Goal: Information Seeking & Learning: Learn about a topic

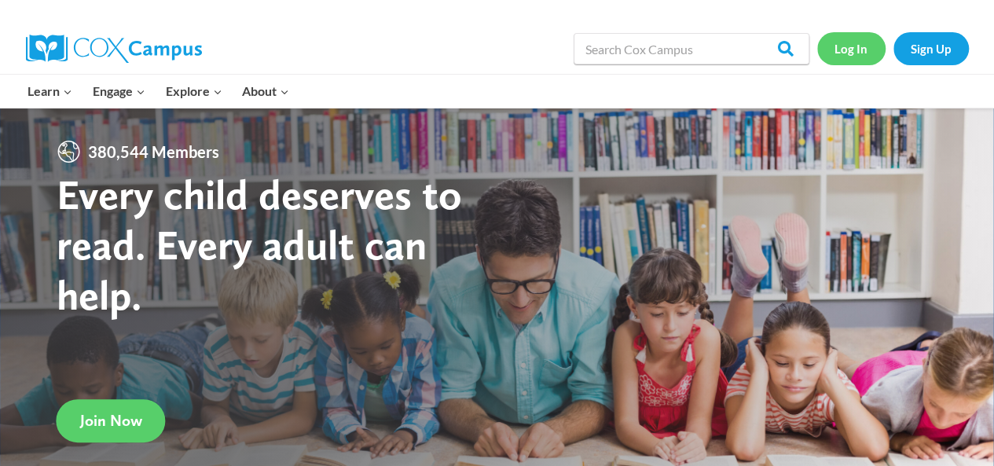
click at [860, 53] on link "Log In" at bounding box center [851, 48] width 68 height 32
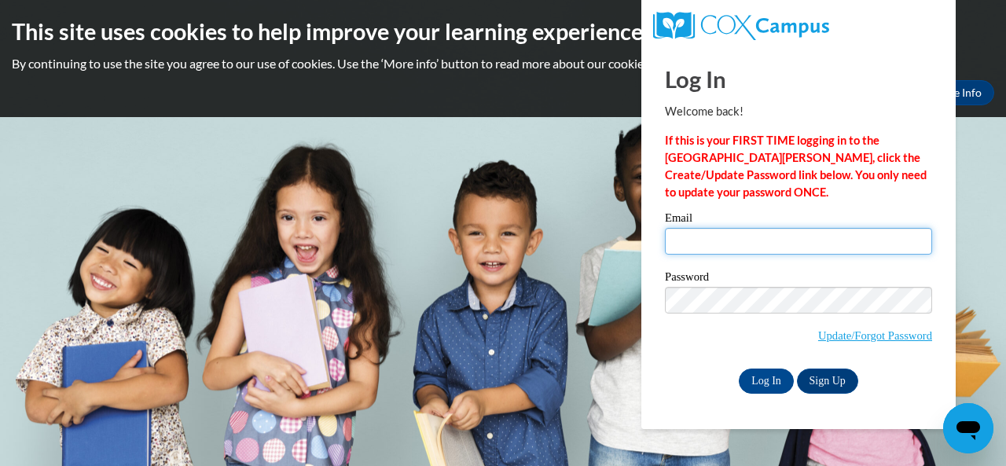
click at [754, 242] on input "Email" at bounding box center [798, 241] width 267 height 27
type input "[EMAIL_ADDRESS][PERSON_NAME][DOMAIN_NAME]"
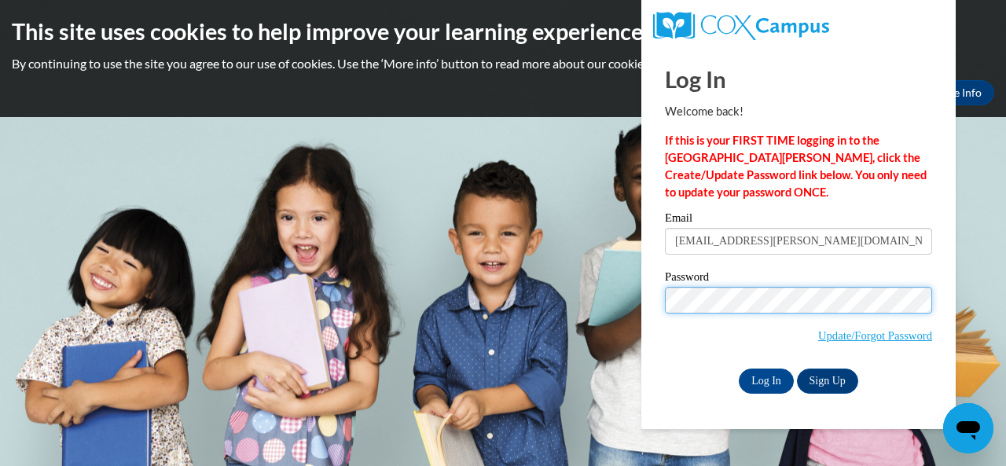
click at [739, 368] on input "Log In" at bounding box center [766, 380] width 55 height 25
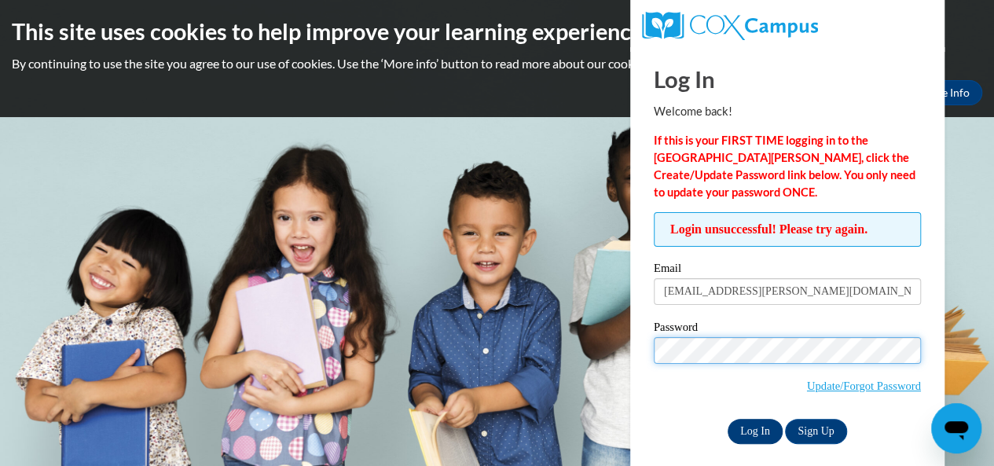
click at [728, 419] on input "Log In" at bounding box center [755, 431] width 55 height 25
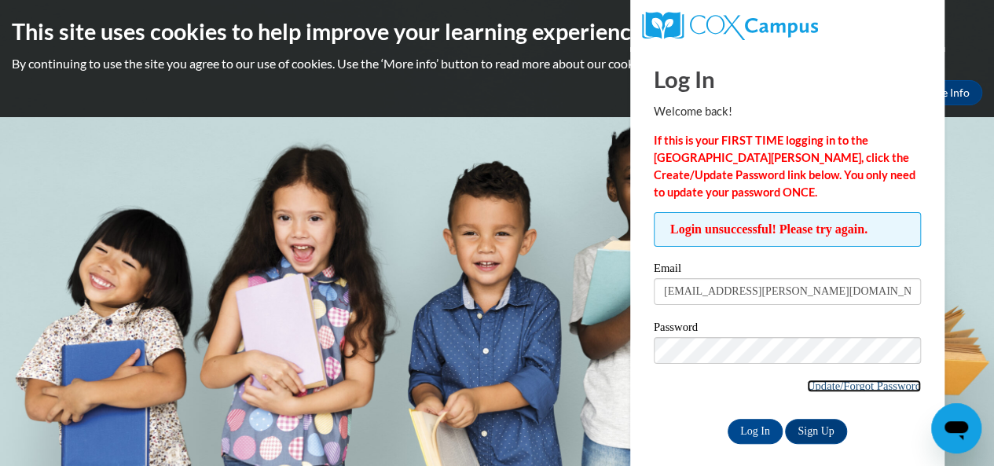
click at [822, 384] on link "Update/Forgot Password" at bounding box center [864, 385] width 114 height 13
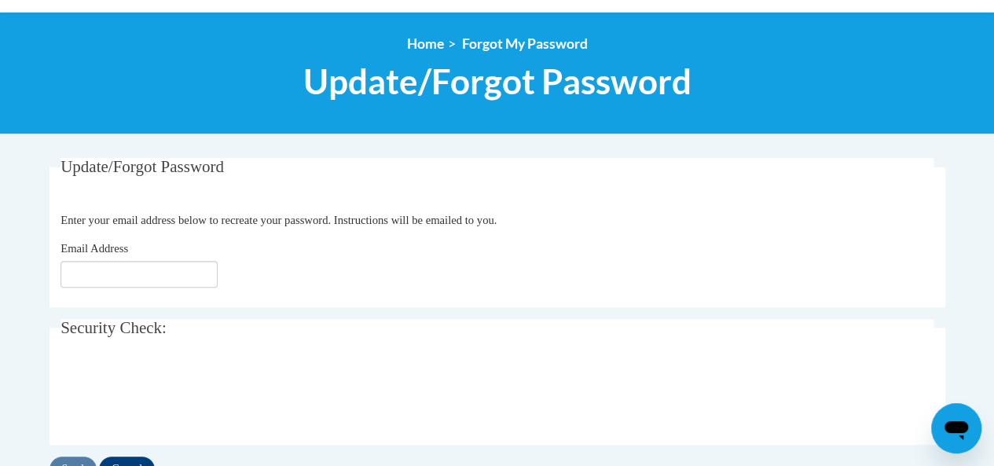
scroll to position [162, 0]
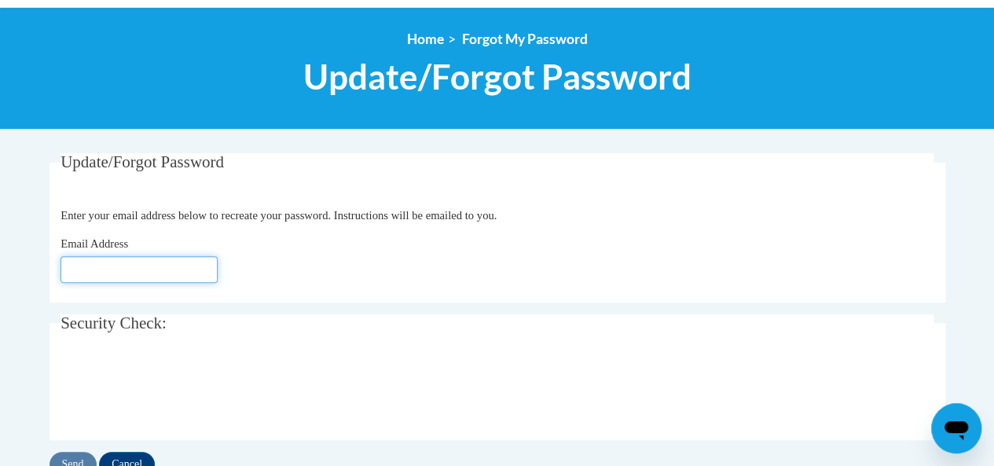
click at [163, 269] on input "Email Address" at bounding box center [138, 269] width 157 height 27
type input "[EMAIL_ADDRESS][PERSON_NAME][DOMAIN_NAME]"
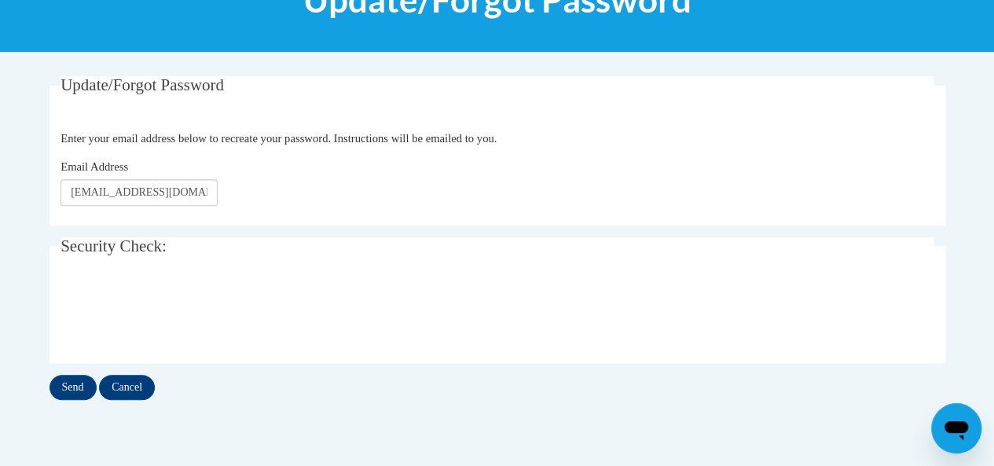
scroll to position [250, 0]
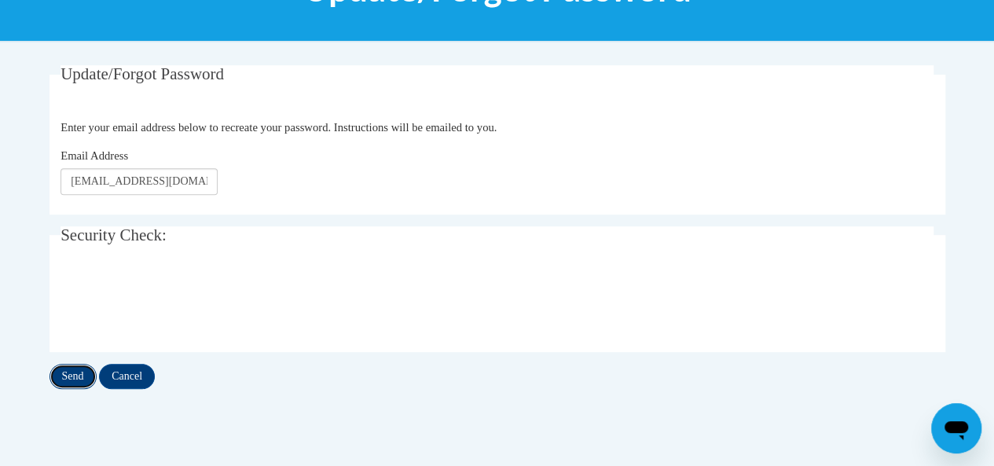
click at [75, 373] on input "Send" at bounding box center [72, 376] width 47 height 25
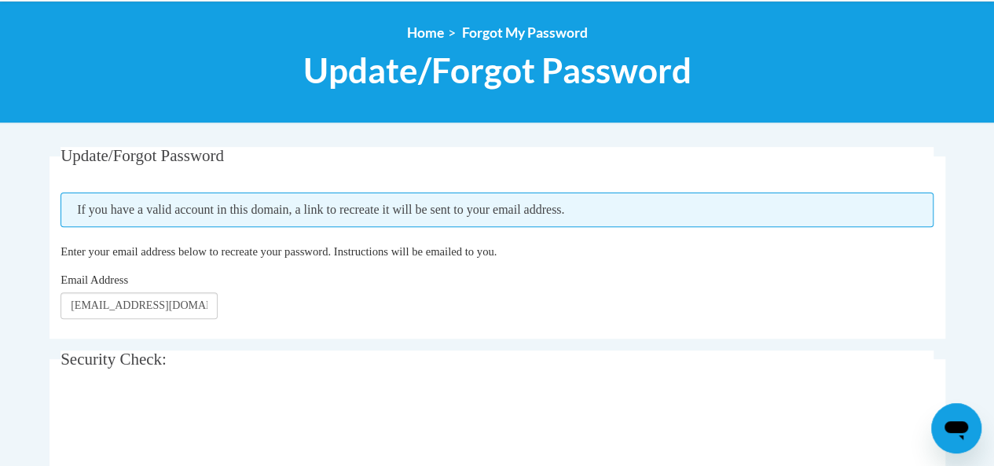
scroll to position [173, 0]
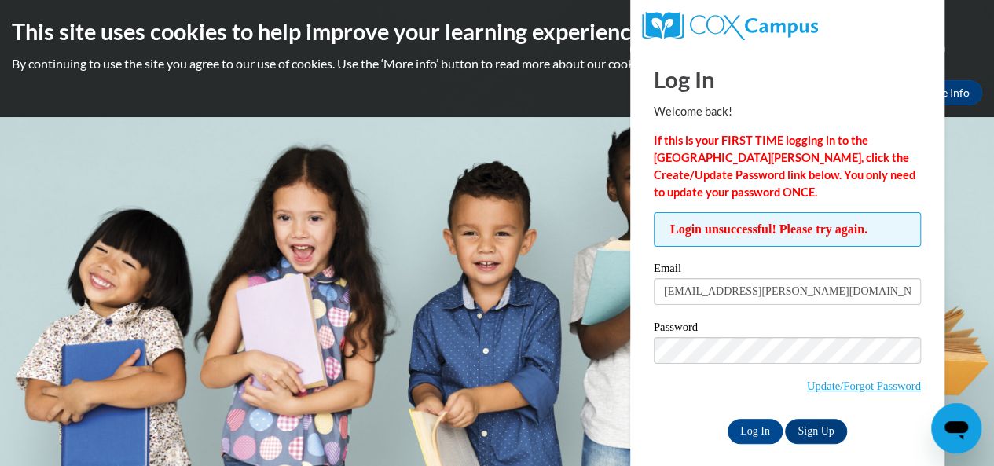
click at [698, 334] on label "Password" at bounding box center [787, 329] width 267 height 16
click at [728, 419] on input "Log In" at bounding box center [755, 431] width 55 height 25
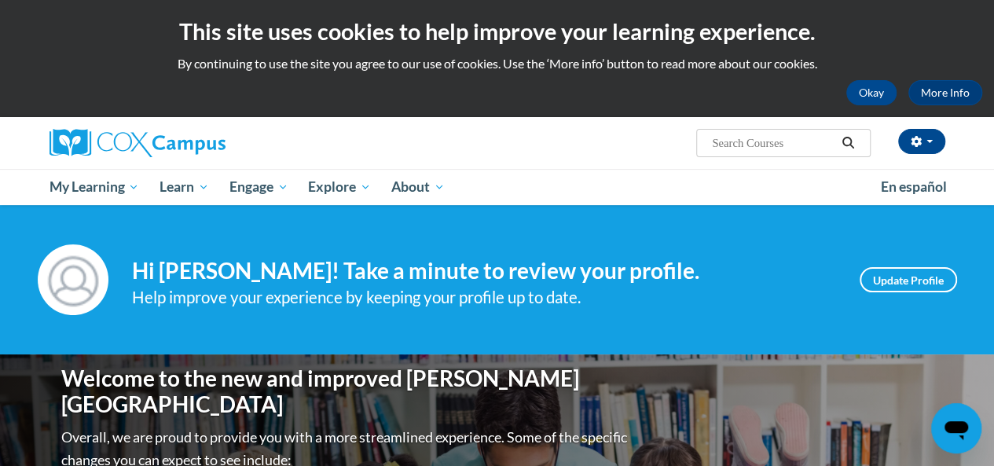
click at [798, 141] on input "Search..." at bounding box center [773, 143] width 126 height 19
type input "oral language"
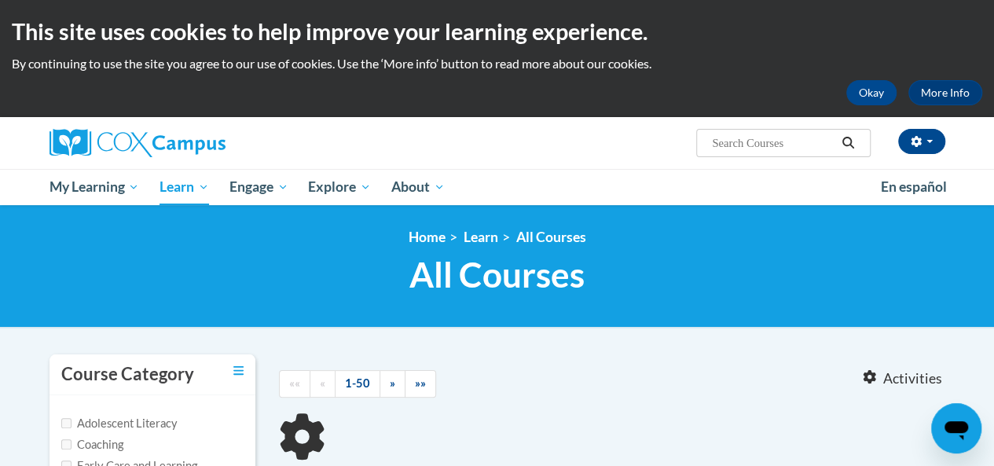
type input "oral language"
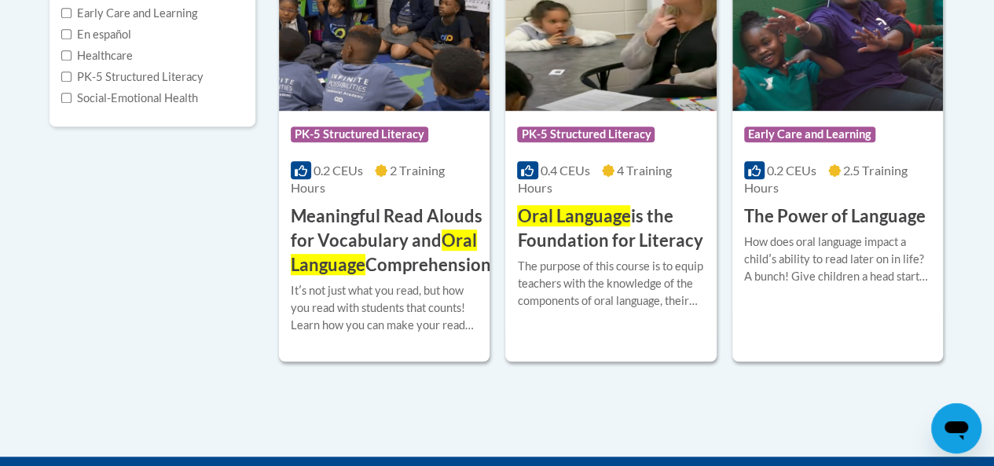
scroll to position [456, 0]
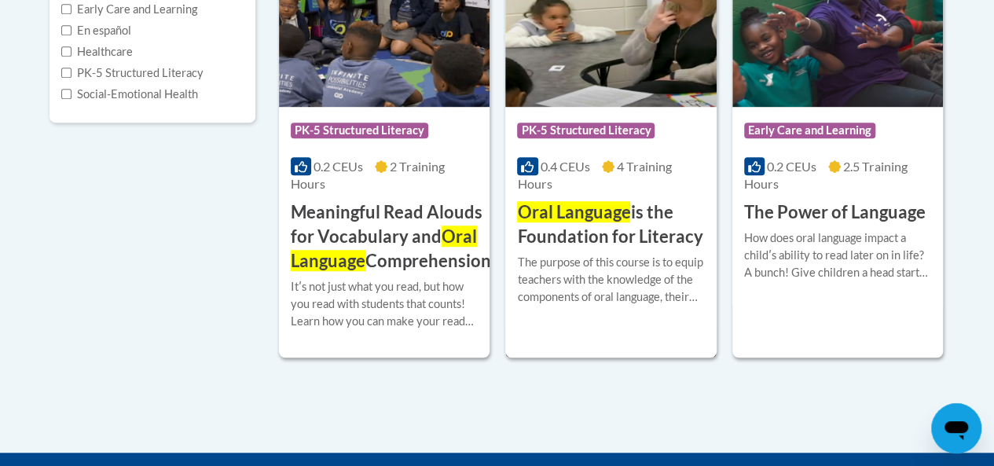
click at [624, 251] on div "More Info Enroll The purpose of this course is to equip teachers with the knowl…" at bounding box center [610, 289] width 211 height 80
